Goal: Task Accomplishment & Management: Manage account settings

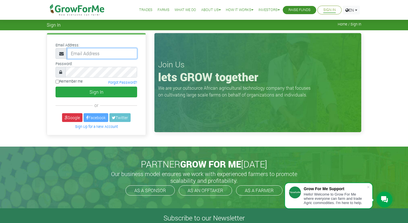
type input "trade@growforme.com"
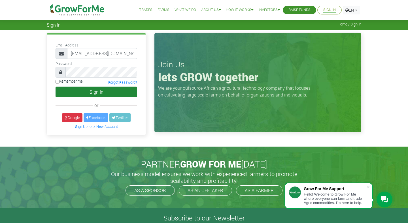
click at [91, 92] on button "Sign In" at bounding box center [96, 92] width 82 height 11
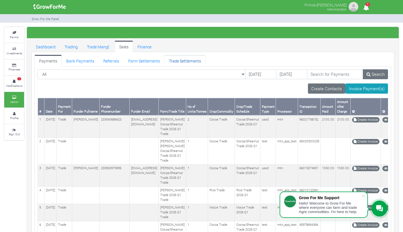
click at [172, 62] on link "Trade Settlements" at bounding box center [185, 60] width 41 height 11
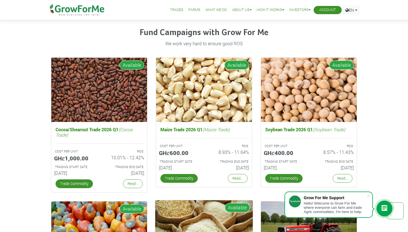
scroll to position [776, 0]
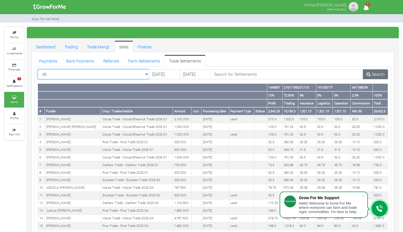
select select "?tradeschedule=22"
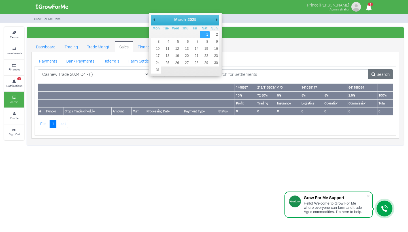
type input "[DATE]"
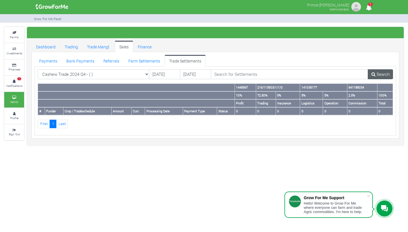
click at [377, 73] on link "Search" at bounding box center [380, 74] width 25 height 10
select select "?tradeschedule=45"
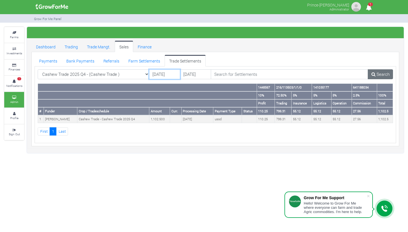
click at [160, 78] on input "[DATE]" at bounding box center [164, 74] width 31 height 10
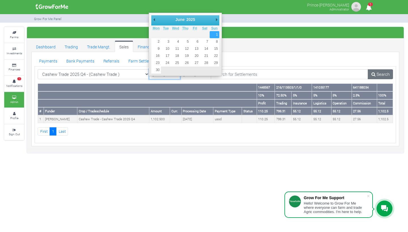
type input "01/06/2025"
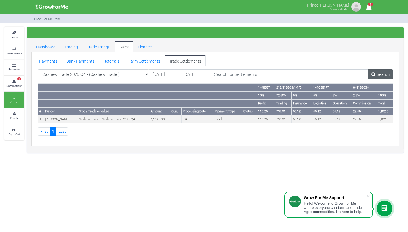
click at [373, 73] on icon at bounding box center [373, 74] width 4 height 4
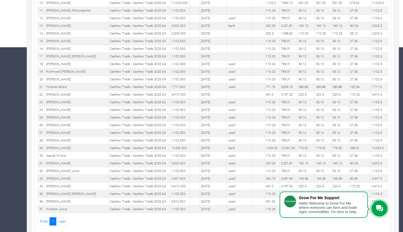
scroll to position [184, 0]
click at [364, 197] on span at bounding box center [364, 196] width 6 height 6
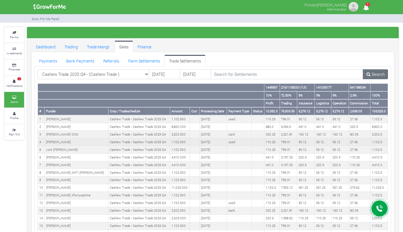
scroll to position [0, 0]
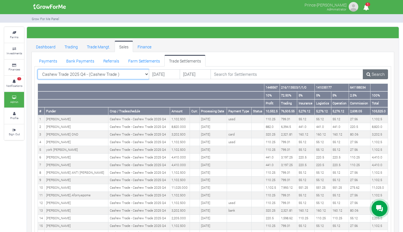
select select "?tradeschedule=47"
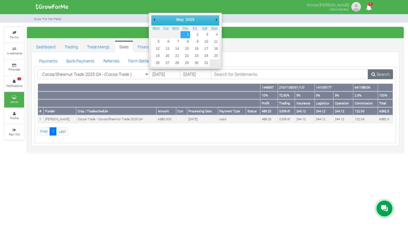
type input "01/05/2025"
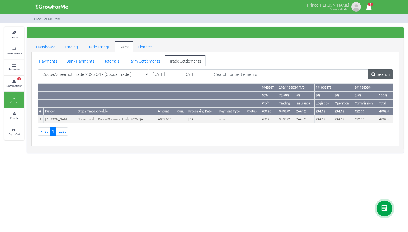
click at [374, 72] on icon at bounding box center [373, 74] width 4 height 4
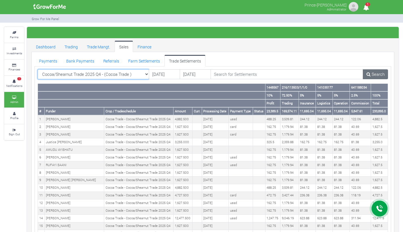
select select "?tradeschedule=43"
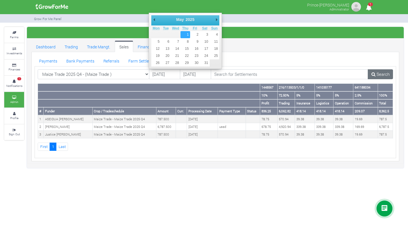
type input "[DATE]"
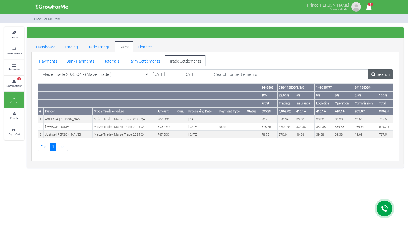
click at [373, 71] on link "Search" at bounding box center [380, 74] width 25 height 10
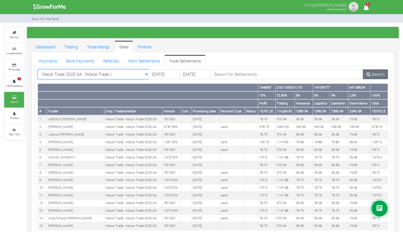
select select "?tradeschedule=44"
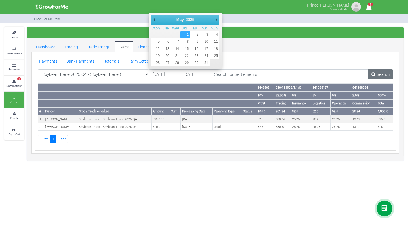
type input "[DATE]"
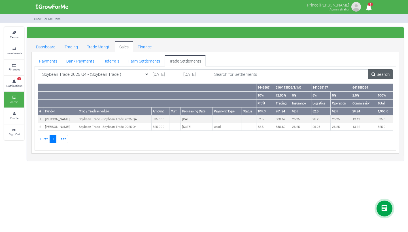
click at [371, 72] on icon at bounding box center [373, 74] width 4 height 4
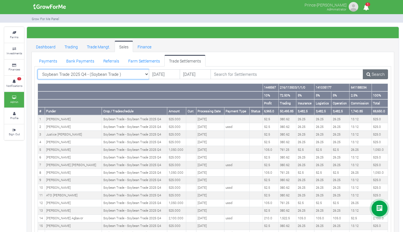
select select "?tradeschedule=46"
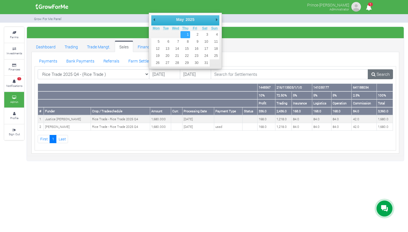
type input "[DATE]"
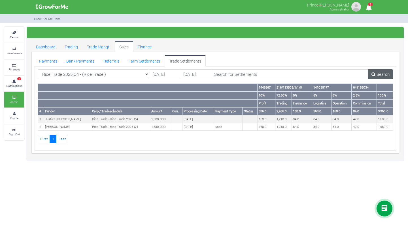
click at [375, 71] on link "Search" at bounding box center [380, 74] width 25 height 10
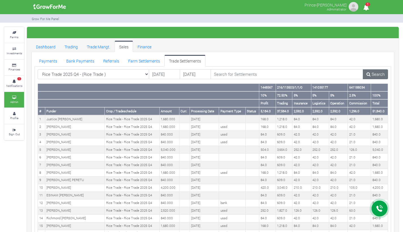
click at [177, 60] on link "Trade Settlements" at bounding box center [185, 60] width 41 height 11
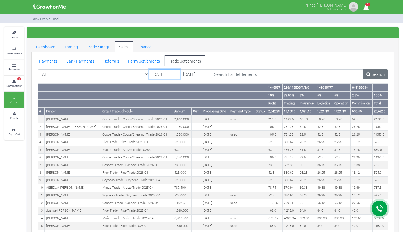
click at [166, 74] on input "30/09/2025" at bounding box center [164, 74] width 31 height 10
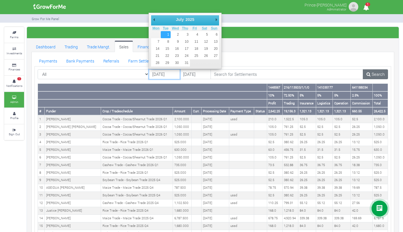
type input "[DATE]"
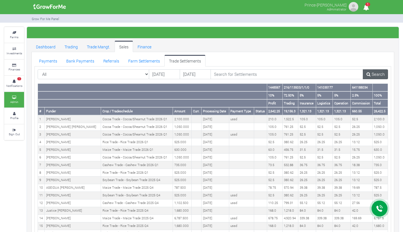
click at [369, 74] on icon at bounding box center [369, 74] width 4 height 4
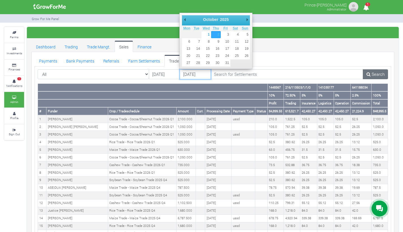
click at [200, 76] on input "02/10/2025" at bounding box center [195, 74] width 31 height 10
type input "[DATE]"
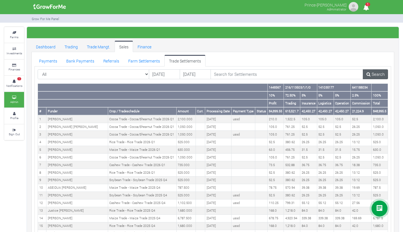
click at [375, 73] on link "Search" at bounding box center [375, 74] width 25 height 10
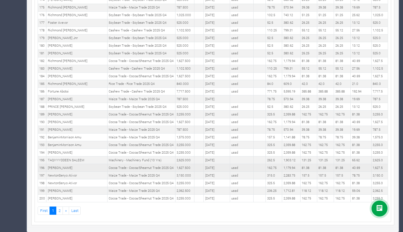
scroll to position [1643, 0]
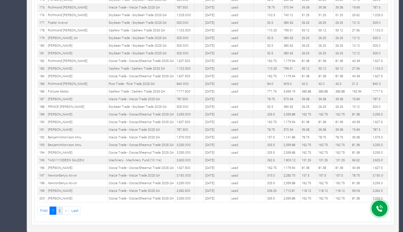
click at [61, 210] on link "2" at bounding box center [59, 211] width 7 height 8
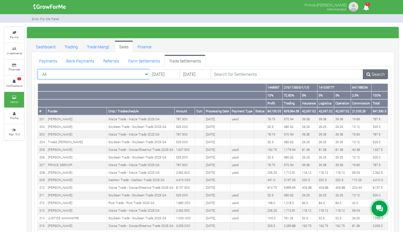
select select "?tradeschedule=45"
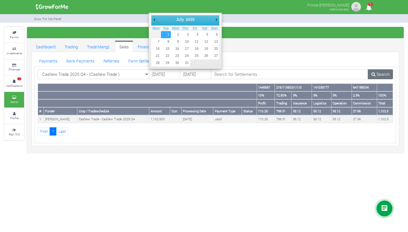
type input "[DATE]"
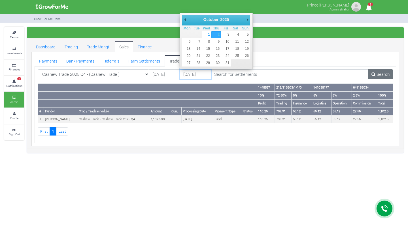
click at [203, 75] on input "[DATE]" at bounding box center [195, 74] width 31 height 10
type input "[DATE]"
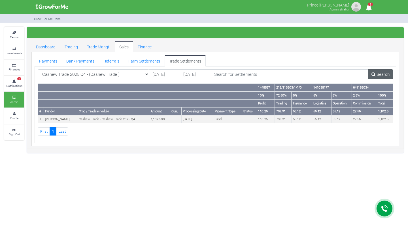
click at [375, 72] on link "Search" at bounding box center [380, 74] width 25 height 10
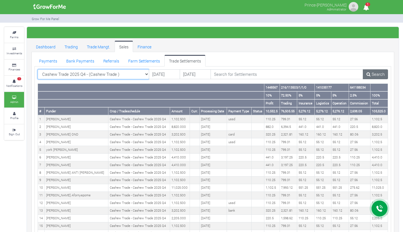
select select "?tradeschedule=47"
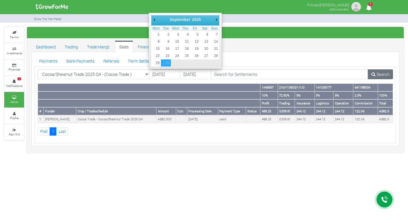
click at [163, 75] on input "[DATE]" at bounding box center [164, 74] width 31 height 10
type input "[DATE]"
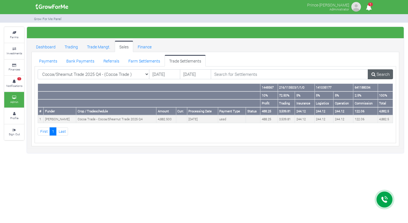
click at [376, 74] on link "Search" at bounding box center [380, 74] width 25 height 10
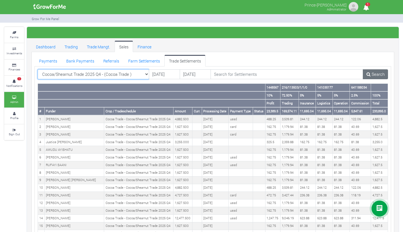
select select "?tradeschedule=43"
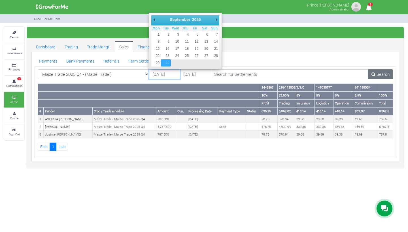
click at [162, 77] on input "[DATE]" at bounding box center [164, 74] width 31 height 10
type input "[DATE]"
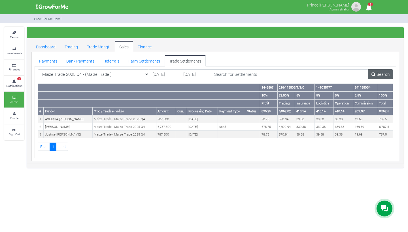
click at [380, 72] on link "Search" at bounding box center [380, 74] width 25 height 10
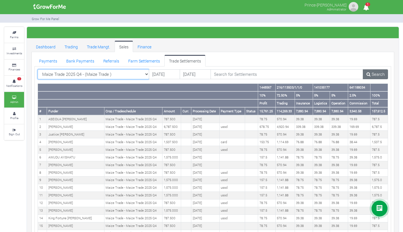
select select "?tradeschedule=44"
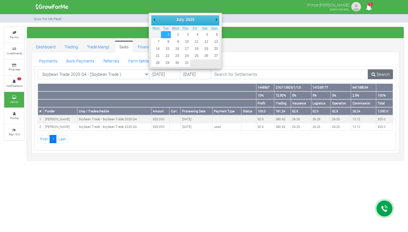
type input "[DATE]"
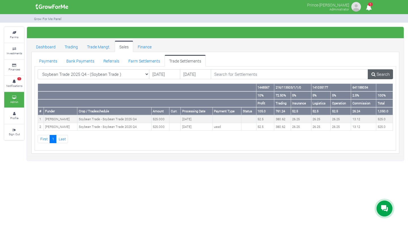
click at [373, 73] on icon at bounding box center [373, 74] width 4 height 4
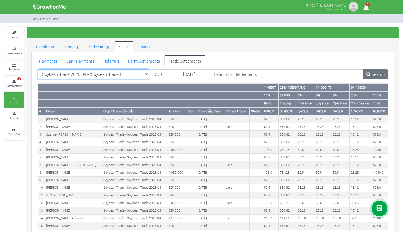
select select "?tradeschedule=46"
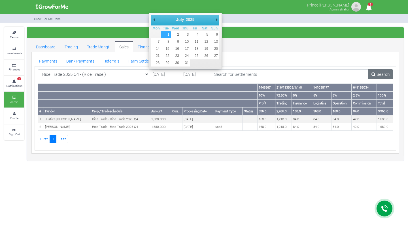
type input "[DATE]"
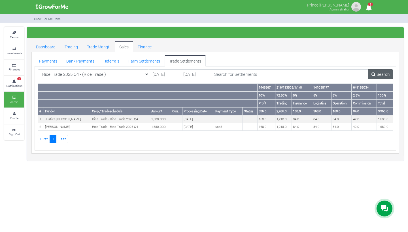
click at [382, 77] on link "Search" at bounding box center [380, 74] width 25 height 10
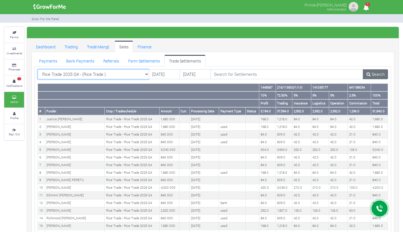
select select "?tradeschedule=48"
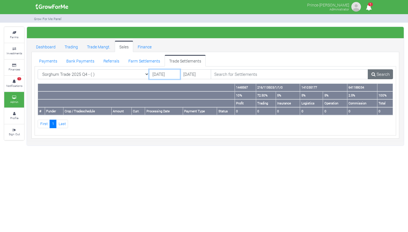
click at [163, 74] on input "30/09/2025" at bounding box center [164, 74] width 31 height 10
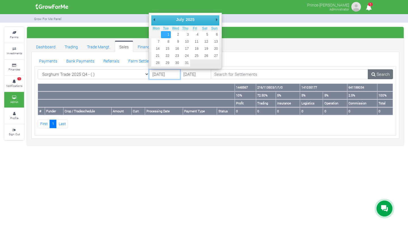
type input "[DATE]"
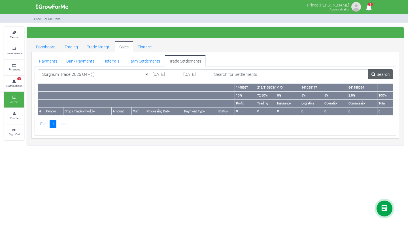
click at [372, 73] on icon at bounding box center [373, 74] width 4 height 4
select select "?tradeschedule=42"
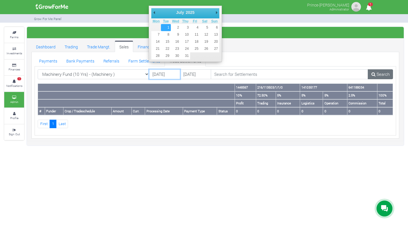
type input "[DATE]"
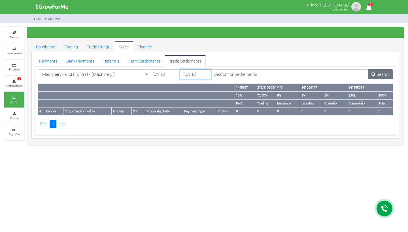
click at [203, 75] on input "02/10/2025" at bounding box center [195, 74] width 31 height 10
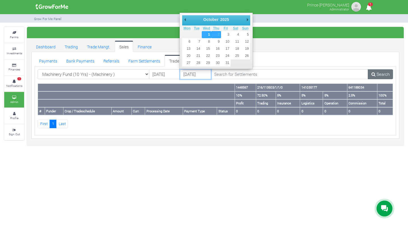
type input "[DATE]"
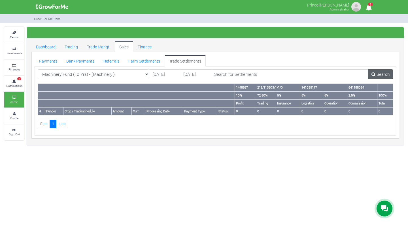
click at [376, 72] on link "Search" at bounding box center [380, 74] width 25 height 10
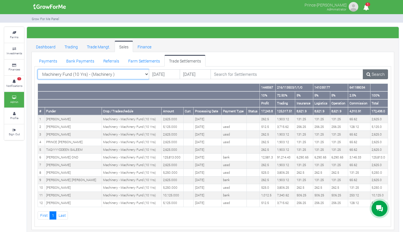
select select "?tradeschedule=49"
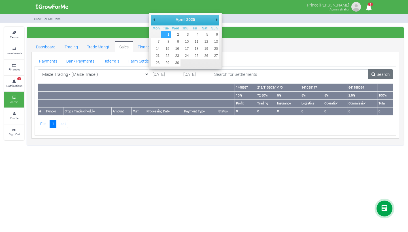
type input "[DATE]"
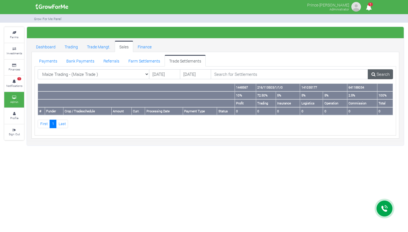
click at [373, 72] on icon at bounding box center [373, 74] width 4 height 4
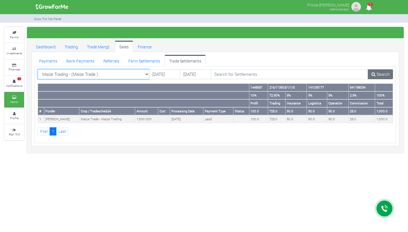
select select "?tradeschedule=31"
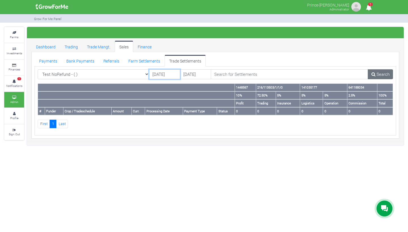
click at [159, 76] on input "30/09/2025" at bounding box center [164, 74] width 31 height 10
click at [162, 72] on input "01/09/2025" at bounding box center [164, 74] width 31 height 10
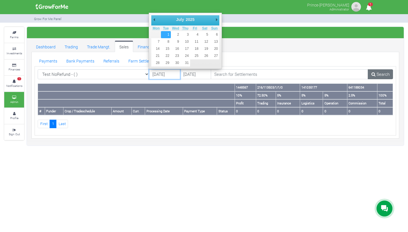
type input "01/07/2025"
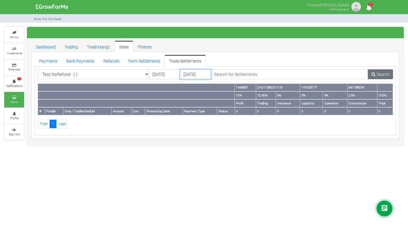
click at [199, 72] on input "[DATE]" at bounding box center [195, 74] width 31 height 10
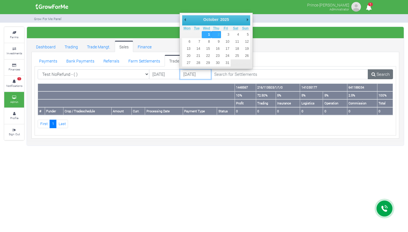
type input "01/10/2025"
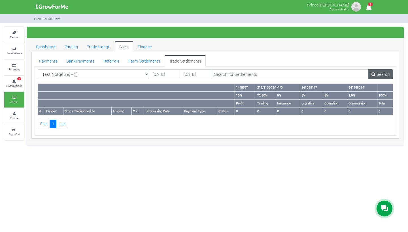
click at [371, 72] on icon at bounding box center [373, 74] width 4 height 4
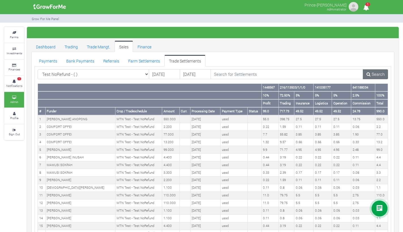
click at [175, 61] on link "Trade Settlements" at bounding box center [185, 60] width 41 height 11
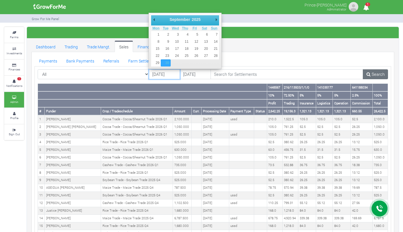
click at [157, 74] on input "[DATE]" at bounding box center [164, 74] width 31 height 10
type input "01/07/2025"
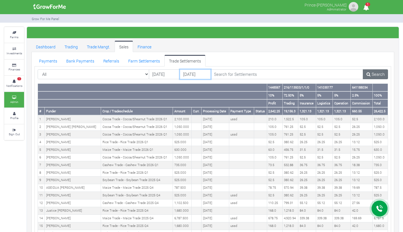
click at [198, 76] on input "[DATE]" at bounding box center [195, 74] width 31 height 10
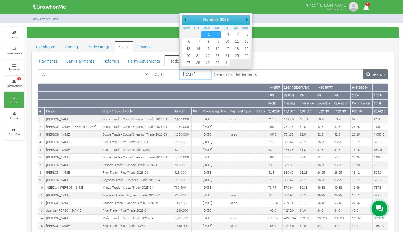
type input "01/10/2025"
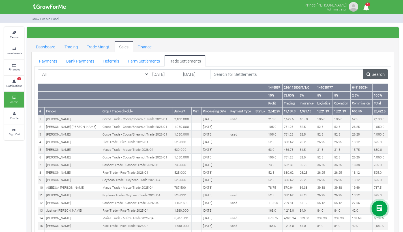
click at [370, 74] on icon at bounding box center [369, 74] width 4 height 4
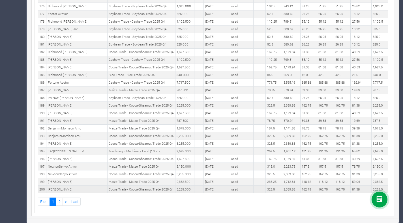
scroll to position [1651, 0]
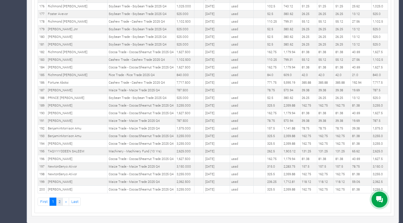
click at [62, 202] on link "2" at bounding box center [59, 202] width 7 height 8
click at [60, 202] on link "2" at bounding box center [59, 202] width 7 height 8
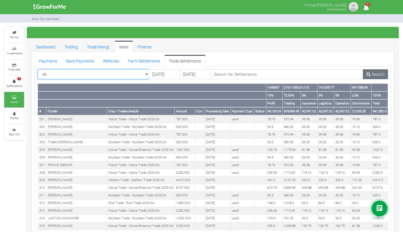
select select "?tradeschedule=39"
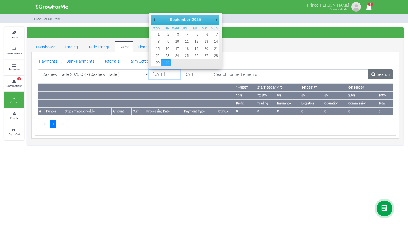
click at [165, 76] on input "[DATE]" at bounding box center [164, 74] width 31 height 10
type input "[DATE]"
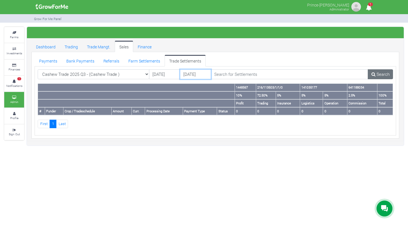
click at [188, 72] on input "[DATE]" at bounding box center [195, 74] width 31 height 10
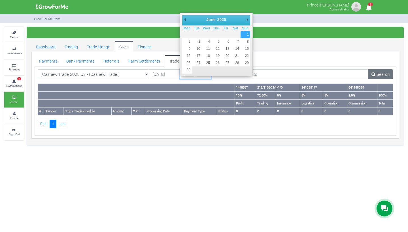
type input "[DATE]"
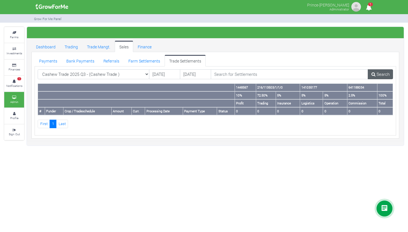
click at [377, 77] on link "Search" at bounding box center [380, 74] width 25 height 10
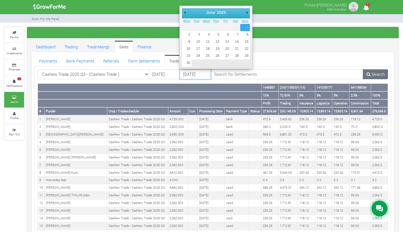
click at [199, 75] on input "[DATE]" at bounding box center [195, 74] width 31 height 10
type input "[DATE]"
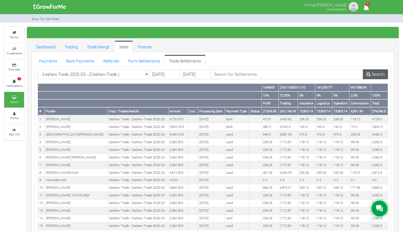
click at [375, 74] on link "Search" at bounding box center [375, 74] width 25 height 10
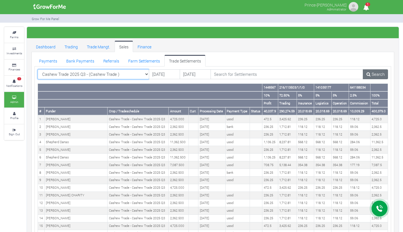
select select "?tradeschedule=41"
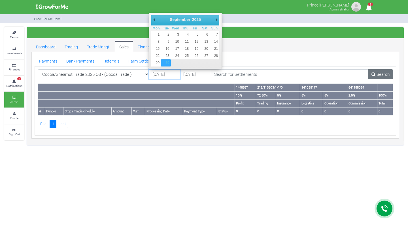
click at [161, 74] on input "30/09/2025" at bounding box center [164, 74] width 31 height 10
type input "[DATE]"
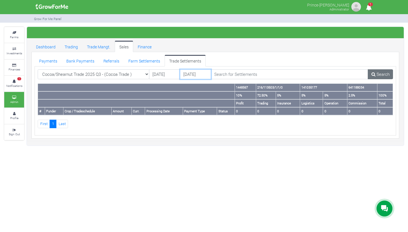
click at [196, 76] on input "02/10/2025" at bounding box center [195, 74] width 31 height 10
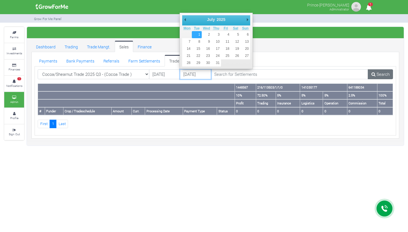
type input "[DATE]"
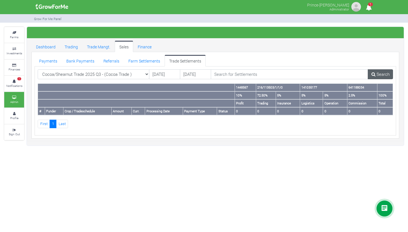
click at [376, 75] on link "Search" at bounding box center [380, 74] width 25 height 10
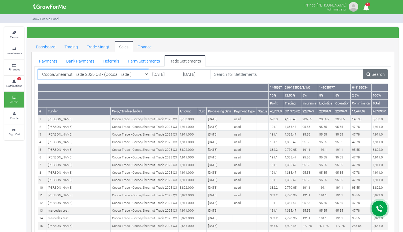
select select "?tradeschedule=40"
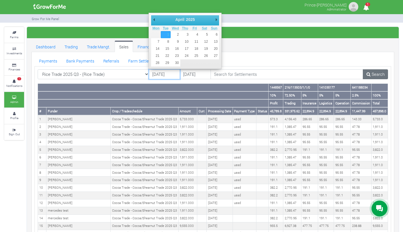
click at [165, 78] on input "[DATE]" at bounding box center [164, 74] width 31 height 10
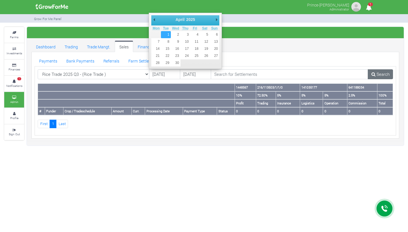
type input "[DATE]"
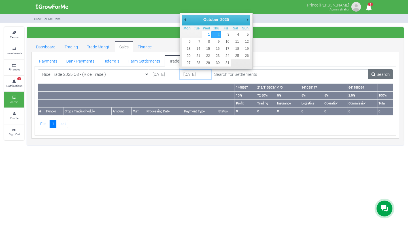
click at [194, 75] on input "[DATE]" at bounding box center [195, 74] width 31 height 10
type input "[DATE]"
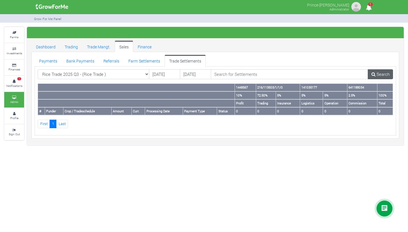
click at [374, 74] on icon at bounding box center [373, 74] width 4 height 4
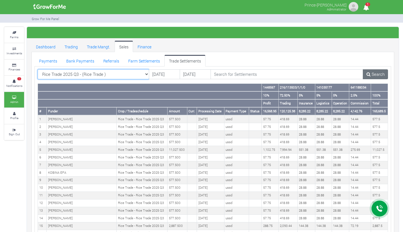
select select "?tradeschedule=38"
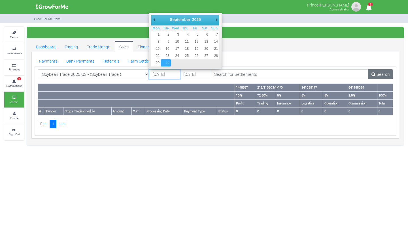
click at [159, 76] on input "[DATE]" at bounding box center [164, 74] width 31 height 10
type input "[DATE]"
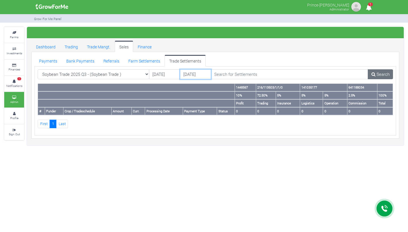
click at [190, 72] on input "02/10/2025" at bounding box center [195, 74] width 31 height 10
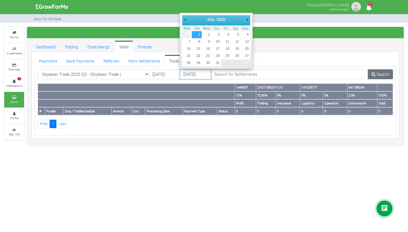
type input "[DATE]"
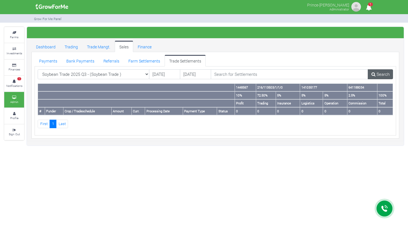
click at [376, 74] on link "Search" at bounding box center [380, 74] width 25 height 10
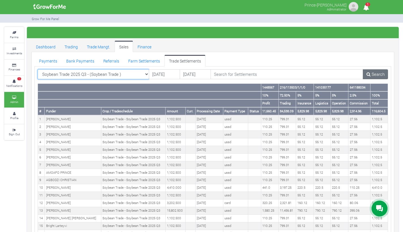
select select "?tradeschedule=37"
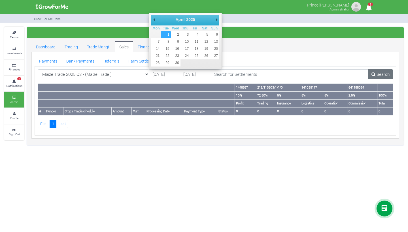
type input "[DATE]"
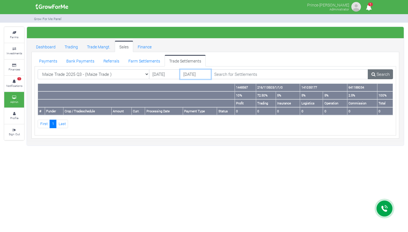
click at [189, 74] on input "[DATE]" at bounding box center [195, 74] width 31 height 10
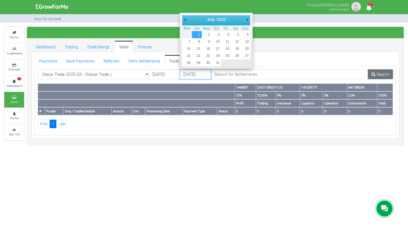
type input "01/07/2025"
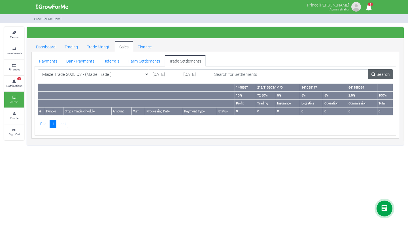
click at [374, 73] on icon at bounding box center [373, 74] width 4 height 4
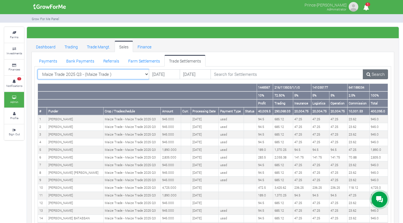
select select "?tradeschedule=34"
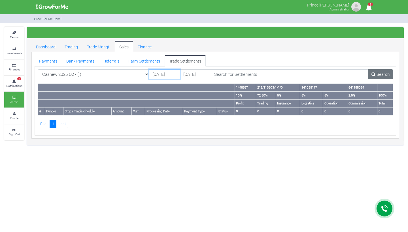
click at [161, 77] on input "30/09/2025" at bounding box center [164, 74] width 31 height 10
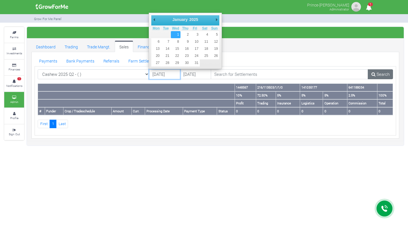
type input "[DATE]"
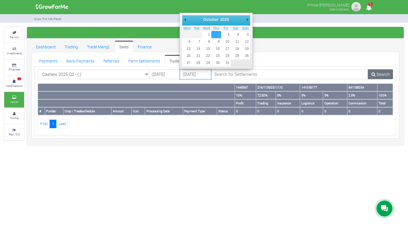
click at [194, 74] on input "[DATE]" at bounding box center [195, 74] width 31 height 10
type input "[DATE]"
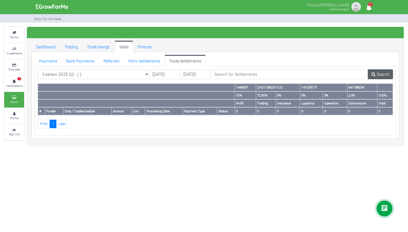
click at [380, 72] on link "Search" at bounding box center [380, 74] width 25 height 10
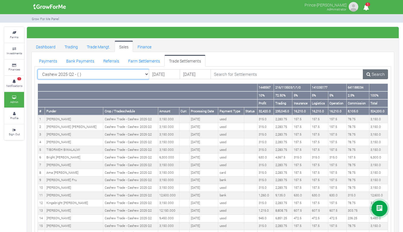
select select "?tradeschedule=32"
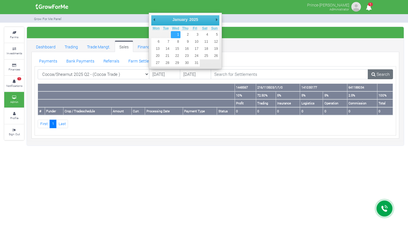
type input "[DATE]"
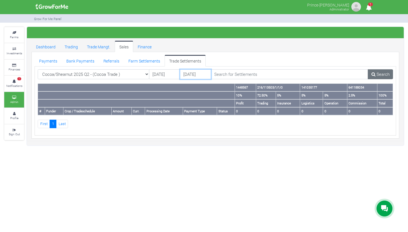
click at [202, 76] on input "02/10/2025" at bounding box center [195, 74] width 31 height 10
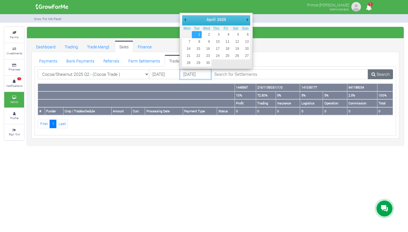
type input "[DATE]"
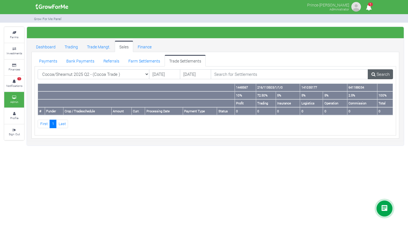
click at [379, 73] on link "Search" at bounding box center [380, 74] width 25 height 10
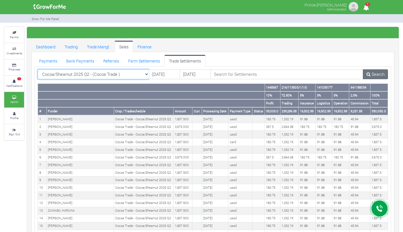
select select "?tradeschedule=36"
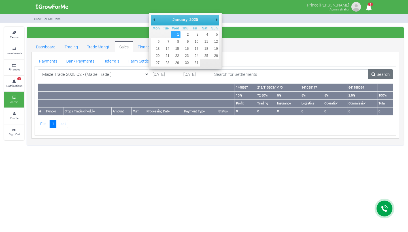
type input "[DATE]"
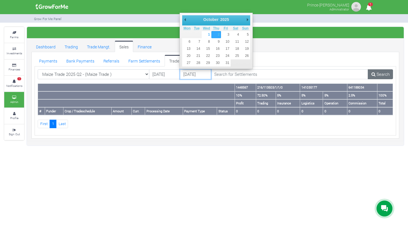
click at [188, 73] on input "02/10/2025" at bounding box center [195, 74] width 31 height 10
type input "01/04/2025"
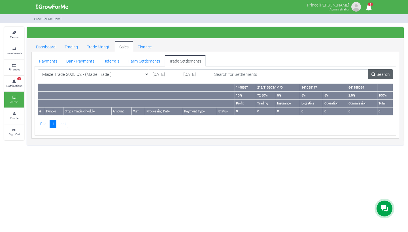
click at [376, 74] on link "Search" at bounding box center [380, 74] width 25 height 10
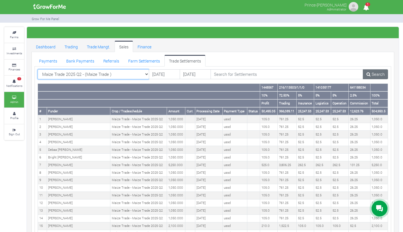
select select "?tradeschedule=35"
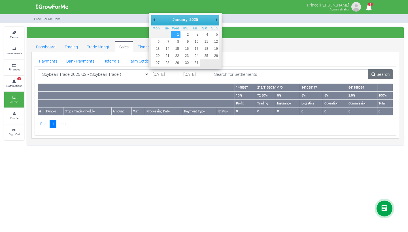
type input "[DATE]"
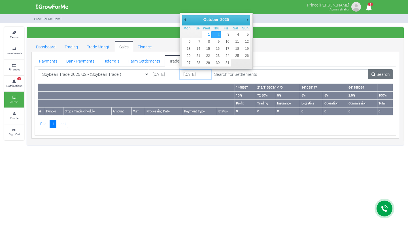
click at [193, 72] on input "[DATE]" at bounding box center [195, 74] width 31 height 10
type input "01/04/2025"
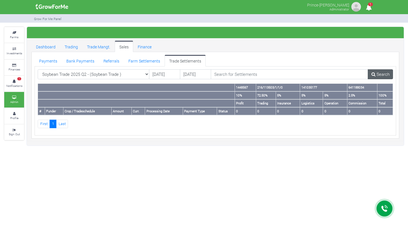
click at [378, 76] on link "Search" at bounding box center [380, 74] width 25 height 10
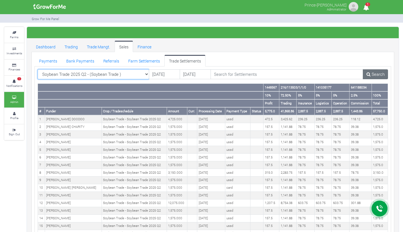
select select "?tradeschedule=33"
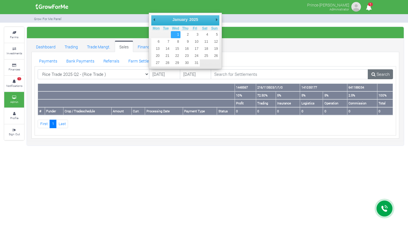
type input "[DATE]"
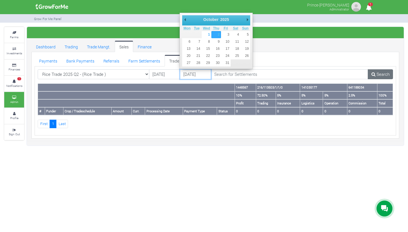
click at [200, 77] on input "[DATE]" at bounding box center [195, 74] width 31 height 10
type input "[DATE]"
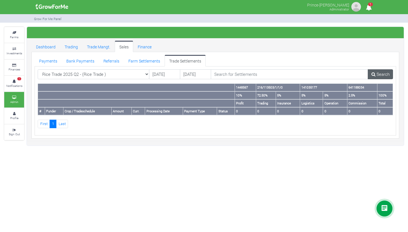
click at [373, 72] on icon at bounding box center [373, 74] width 4 height 4
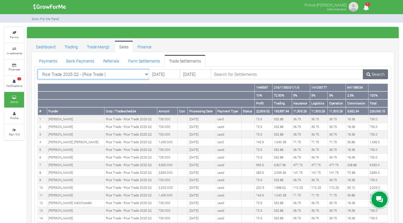
select select "?tradeschedule=32"
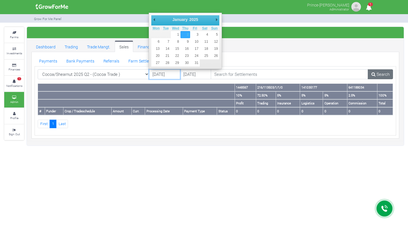
click at [167, 72] on input "02/01/2025" at bounding box center [164, 74] width 31 height 10
type input "[DATE]"
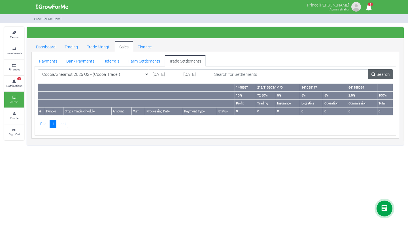
click at [371, 72] on icon at bounding box center [373, 74] width 4 height 4
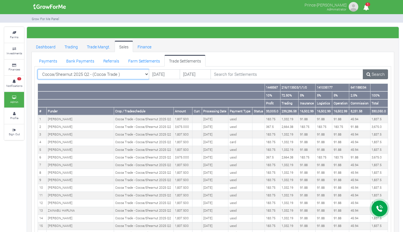
select select "?tradeschedule=22"
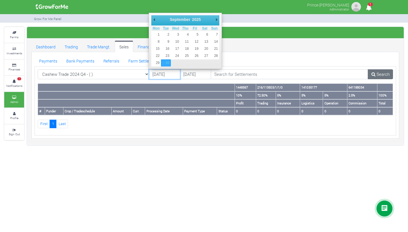
click at [157, 74] on input "[DATE]" at bounding box center [164, 74] width 31 height 10
type input "[DATE]"
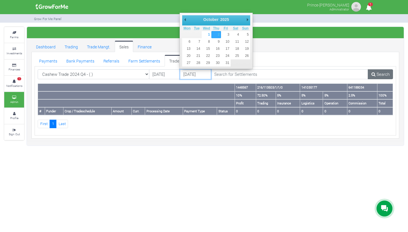
click at [195, 74] on input "02/10/2025" at bounding box center [195, 74] width 31 height 10
type input "[DATE]"
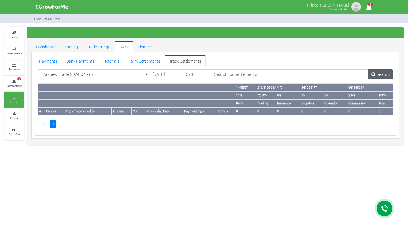
click at [373, 74] on icon at bounding box center [373, 74] width 4 height 4
select select "?tradeschedule=45"
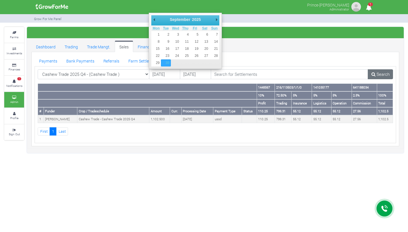
click at [160, 75] on input "[DATE]" at bounding box center [164, 74] width 31 height 10
type input "[DATE]"
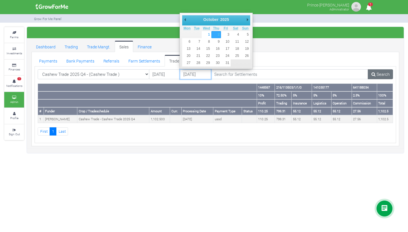
click at [186, 74] on input "02/10/2025" at bounding box center [195, 74] width 31 height 10
type input "[DATE]"
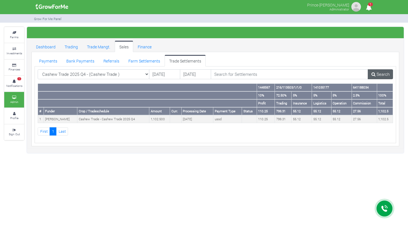
click at [381, 73] on link "Search" at bounding box center [380, 74] width 25 height 10
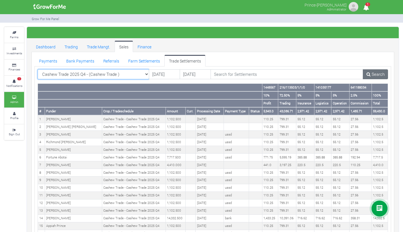
select select "?tradeschedule=47"
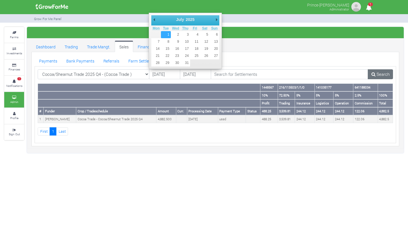
type input "[DATE]"
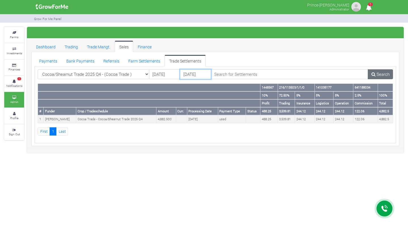
click at [198, 74] on input "02/10/2025" at bounding box center [195, 74] width 31 height 10
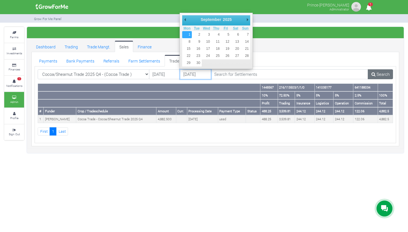
type input "[DATE]"
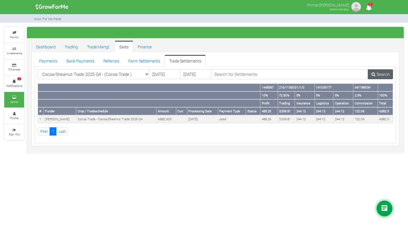
click at [385, 74] on link "Search" at bounding box center [380, 74] width 25 height 10
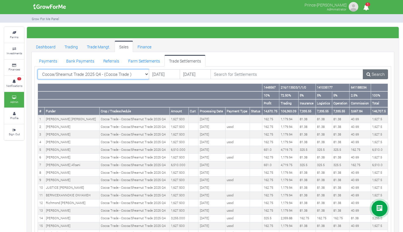
select select "?tradeschedule=46"
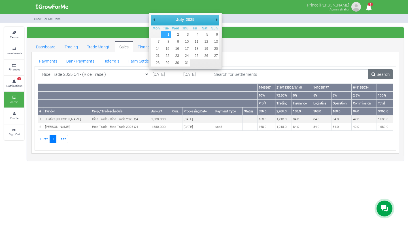
type input "[DATE]"
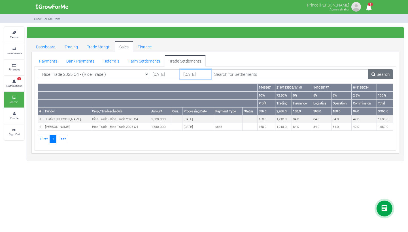
click at [188, 73] on input "02/10/2025" at bounding box center [195, 74] width 31 height 10
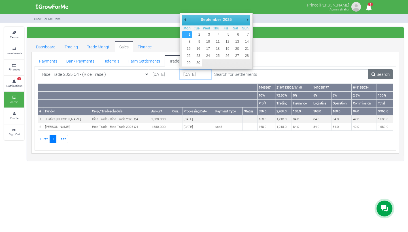
type input "[DATE]"
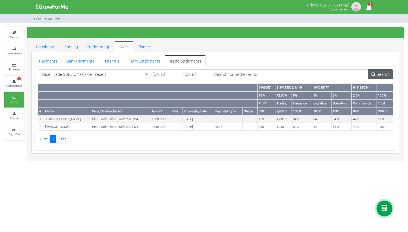
click at [382, 74] on link "Search" at bounding box center [380, 74] width 25 height 10
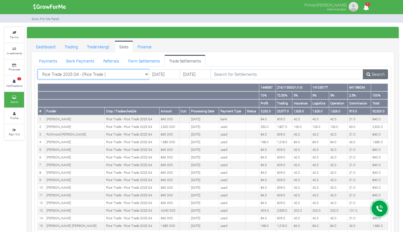
select select "?tradeschedule=43"
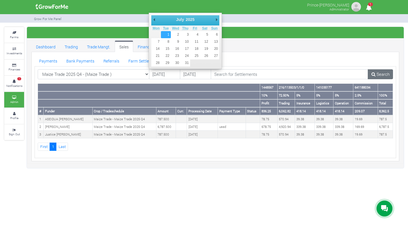
type input "[DATE]"
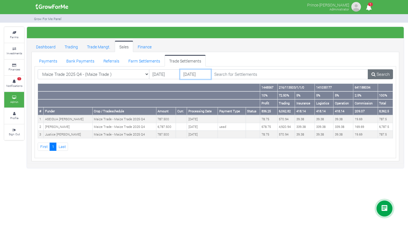
click at [192, 76] on input "02/10/2025" at bounding box center [195, 74] width 31 height 10
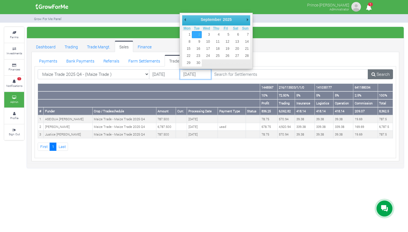
click at [197, 72] on input "02/09/2025" at bounding box center [195, 74] width 31 height 10
type input "[DATE]"
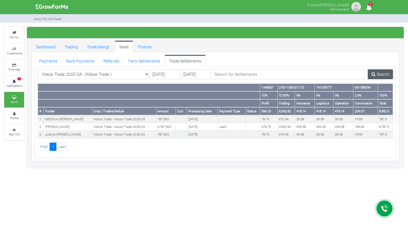
click at [380, 73] on link "Search" at bounding box center [380, 74] width 25 height 10
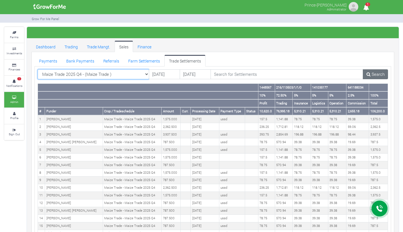
select select "?tradeschedule=44"
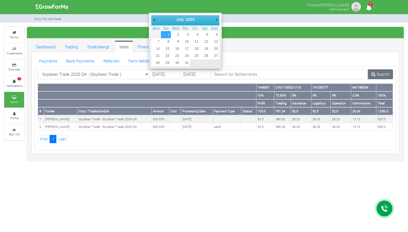
type input "01/07/2025"
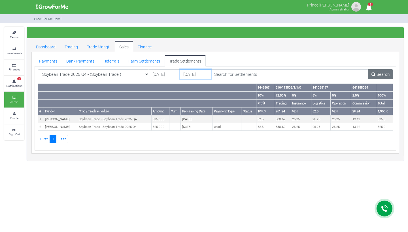
click at [192, 75] on input "02/10/2025" at bounding box center [195, 74] width 31 height 10
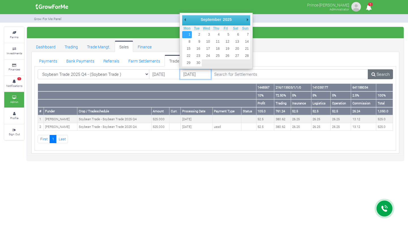
type input "01/09/2025"
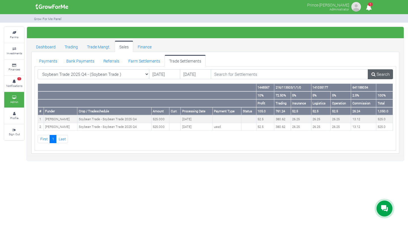
click at [376, 73] on link "Search" at bounding box center [380, 74] width 25 height 10
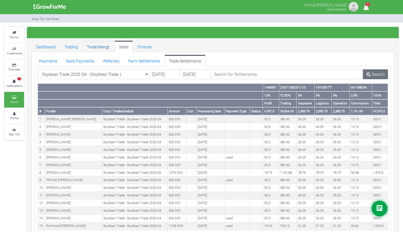
click at [98, 50] on link "Trade Mangt." at bounding box center [98, 46] width 32 height 11
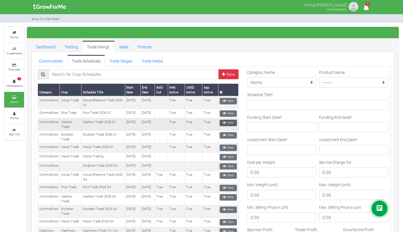
click at [223, 123] on icon at bounding box center [224, 122] width 3 height 3
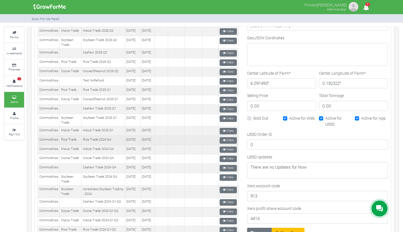
scroll to position [274, 0]
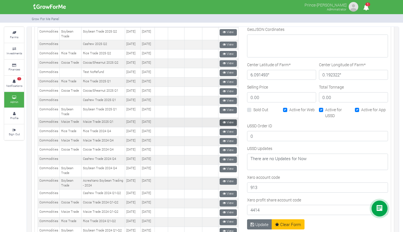
click at [224, 126] on link "View" at bounding box center [228, 122] width 17 height 7
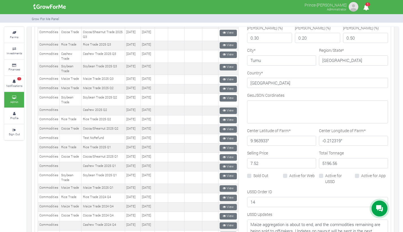
scroll to position [209, 0]
